Goal: Task Accomplishment & Management: Use online tool/utility

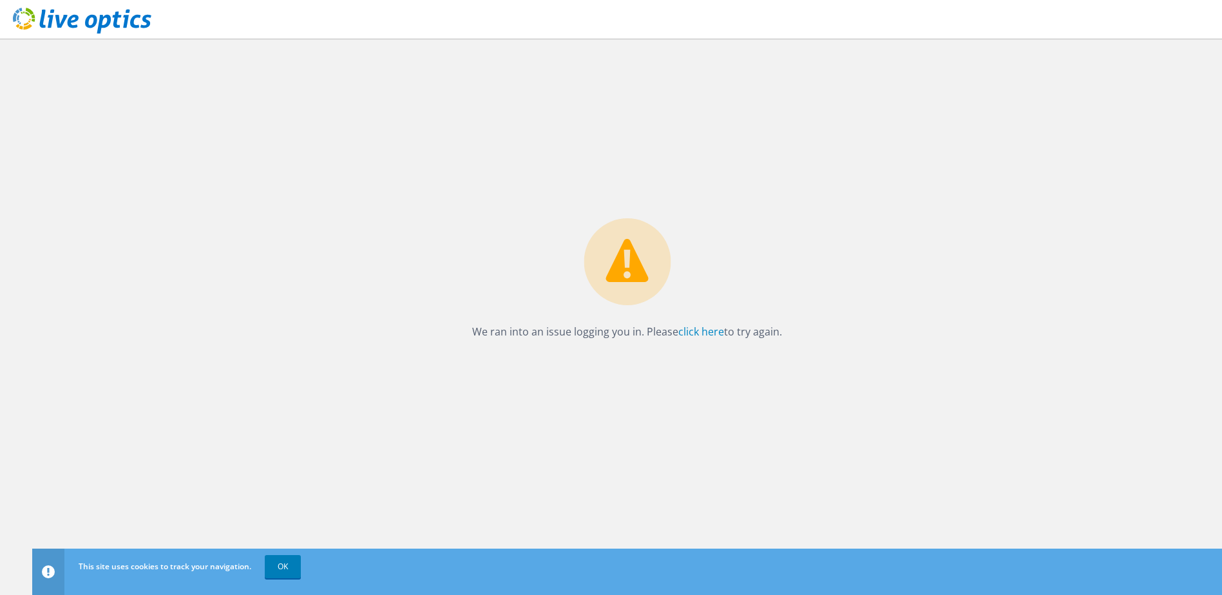
drag, startPoint x: 284, startPoint y: 560, endPoint x: 279, endPoint y: 553, distance: 8.8
click at [284, 560] on link "OK" at bounding box center [283, 566] width 36 height 23
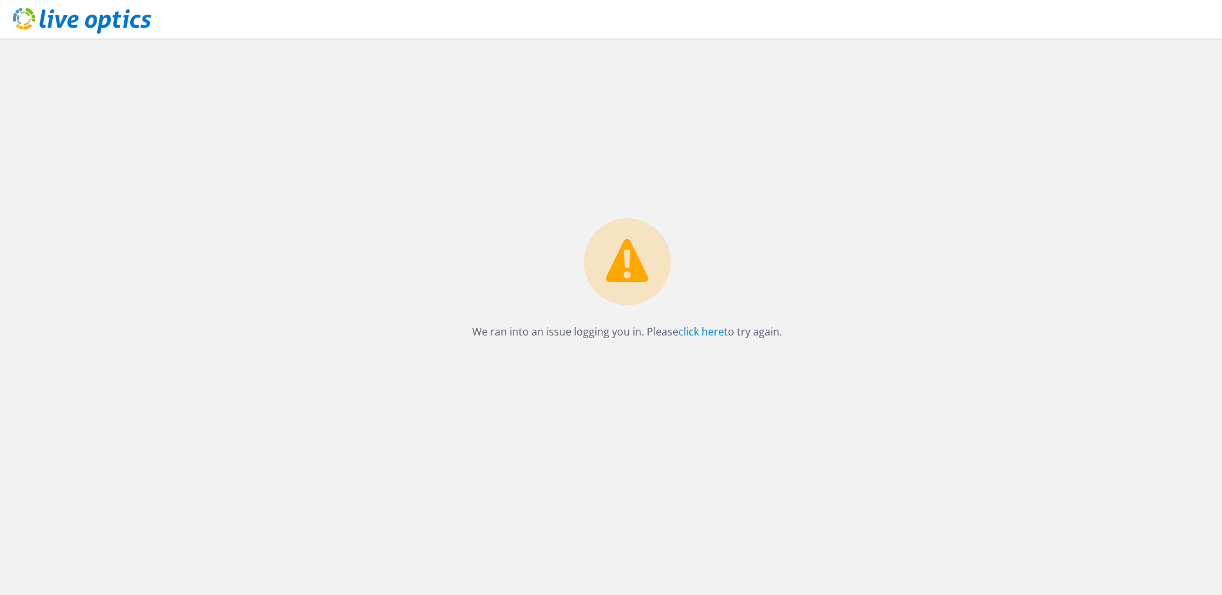
click at [116, 21] on use at bounding box center [82, 21] width 138 height 26
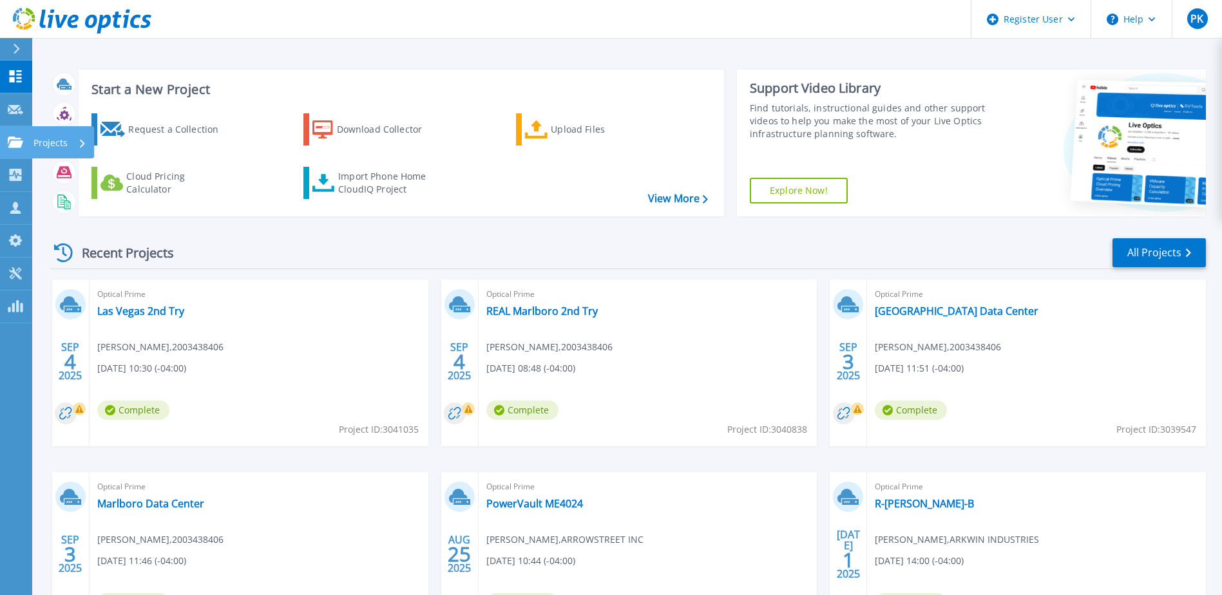
click at [36, 141] on p "Projects" at bounding box center [50, 142] width 34 height 33
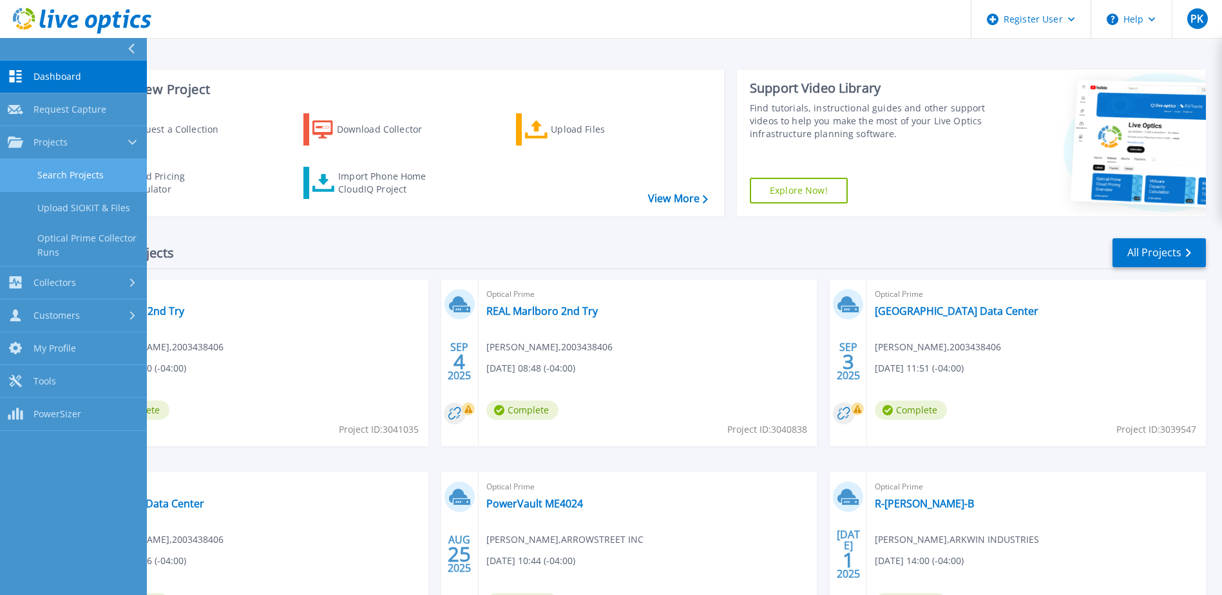
click at [85, 175] on link "Search Projects" at bounding box center [73, 175] width 147 height 33
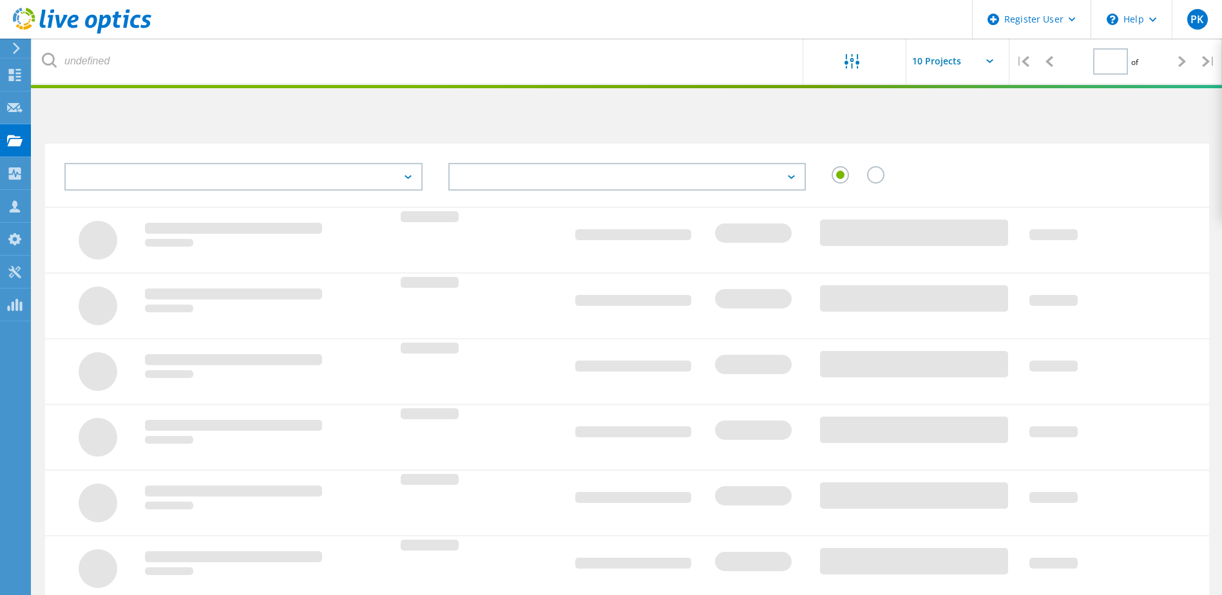
type input "1"
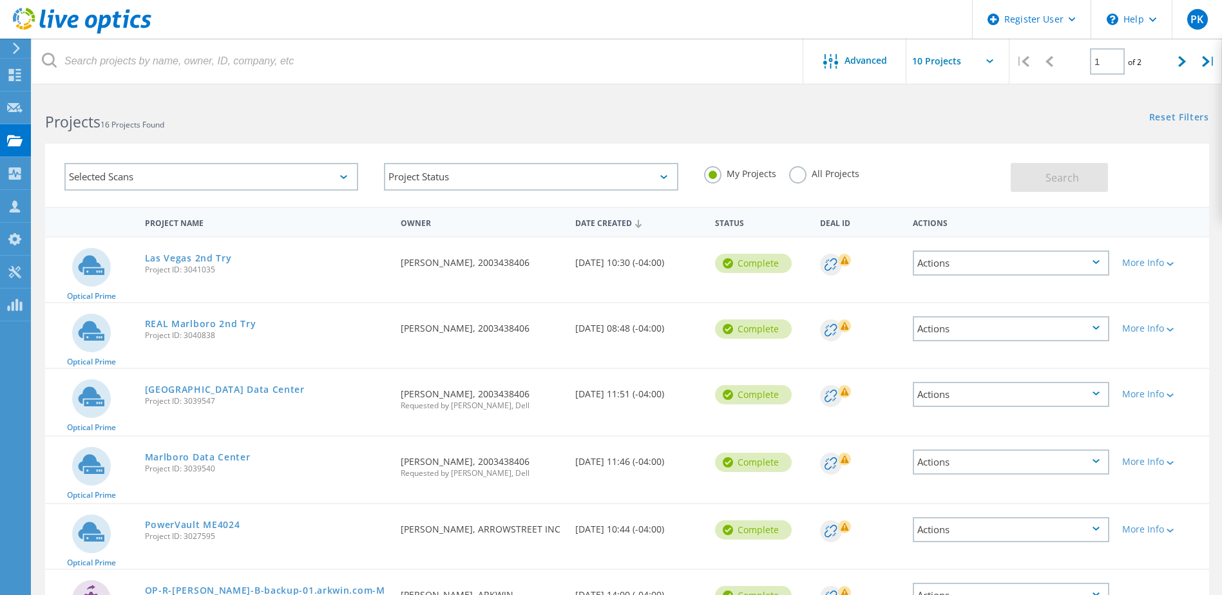
click at [797, 173] on label "All Projects" at bounding box center [824, 172] width 70 height 12
click at [0, 0] on input "All Projects" at bounding box center [0, 0] width 0 height 0
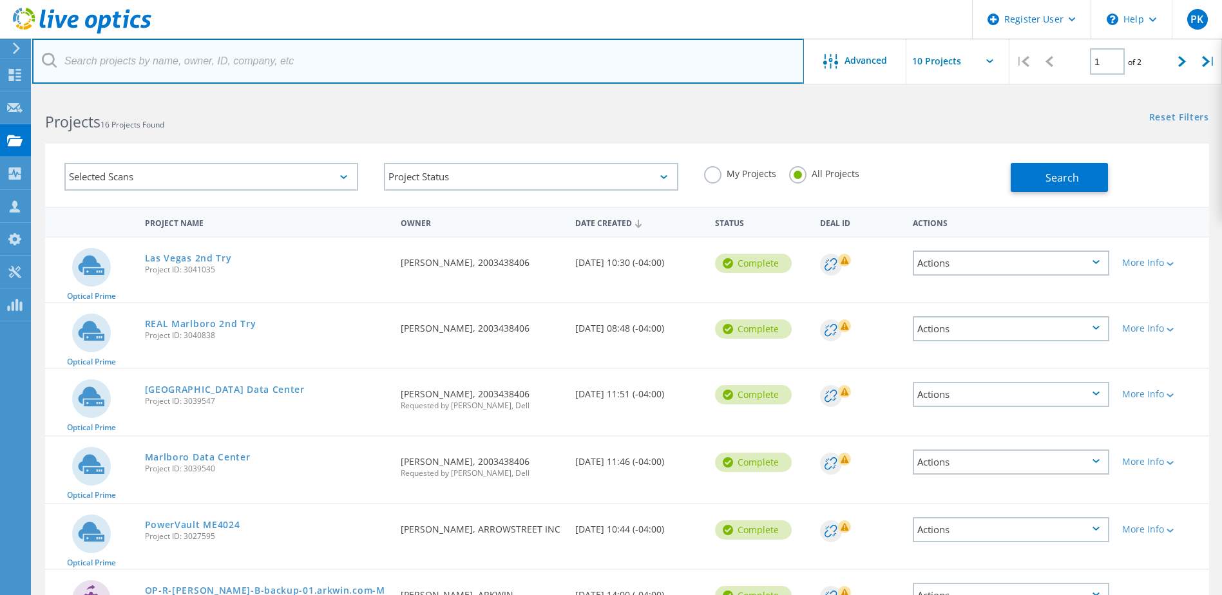
click at [212, 62] on input "text" at bounding box center [418, 61] width 772 height 45
type input "WALLIVEOptics"
